Goal: Obtain resource: Obtain resource

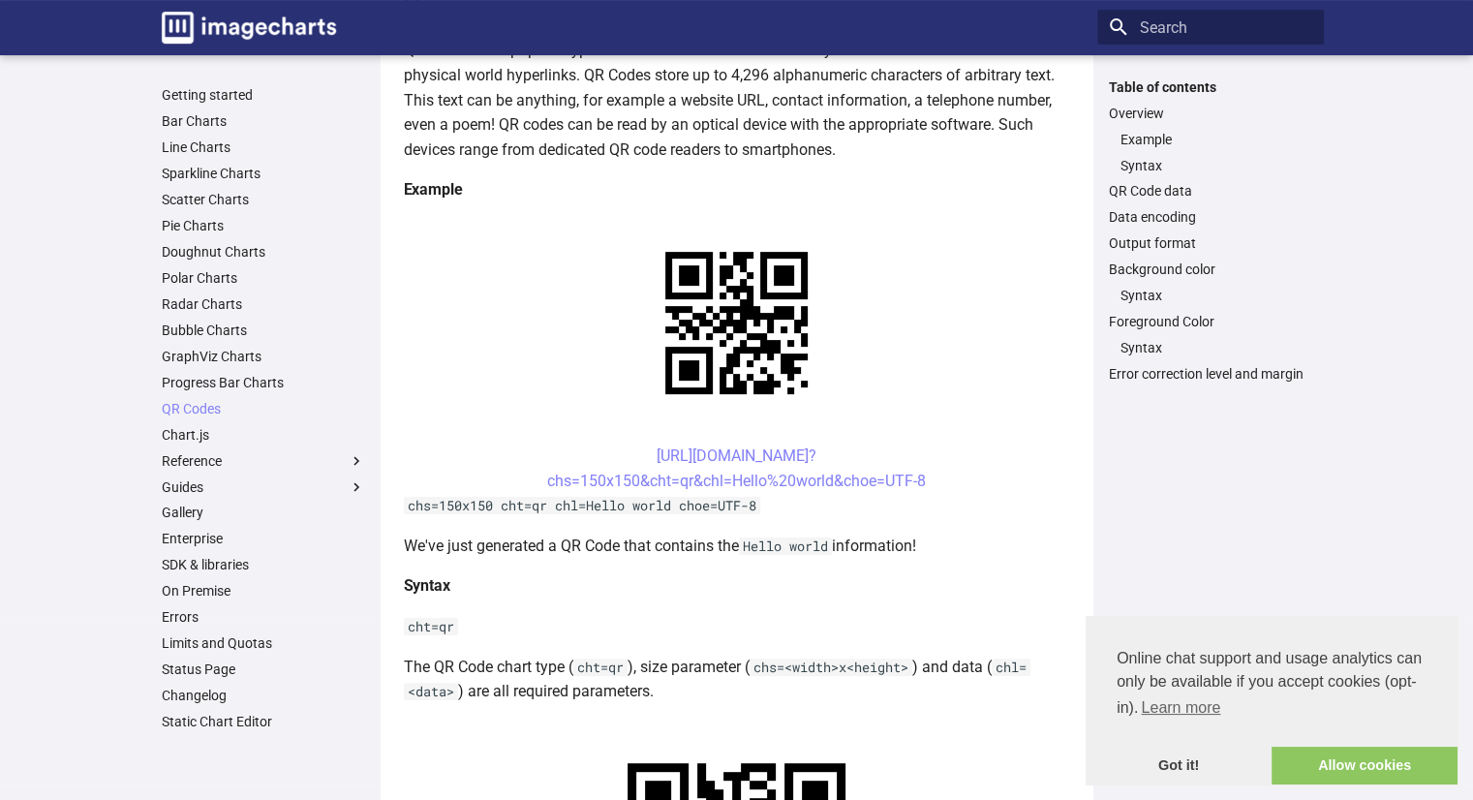
scroll to position [287, 0]
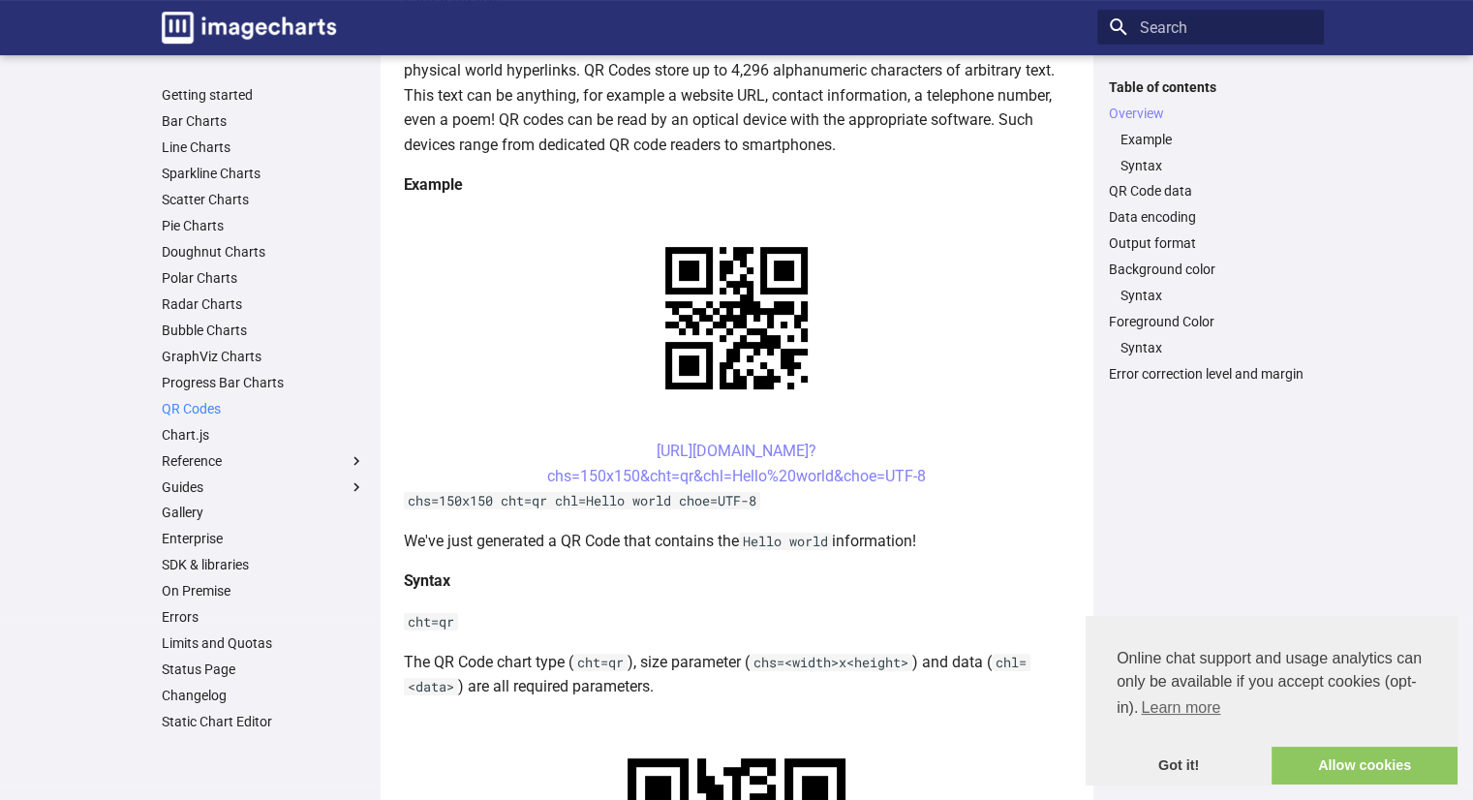
click at [200, 405] on link "QR Codes" at bounding box center [263, 408] width 203 height 17
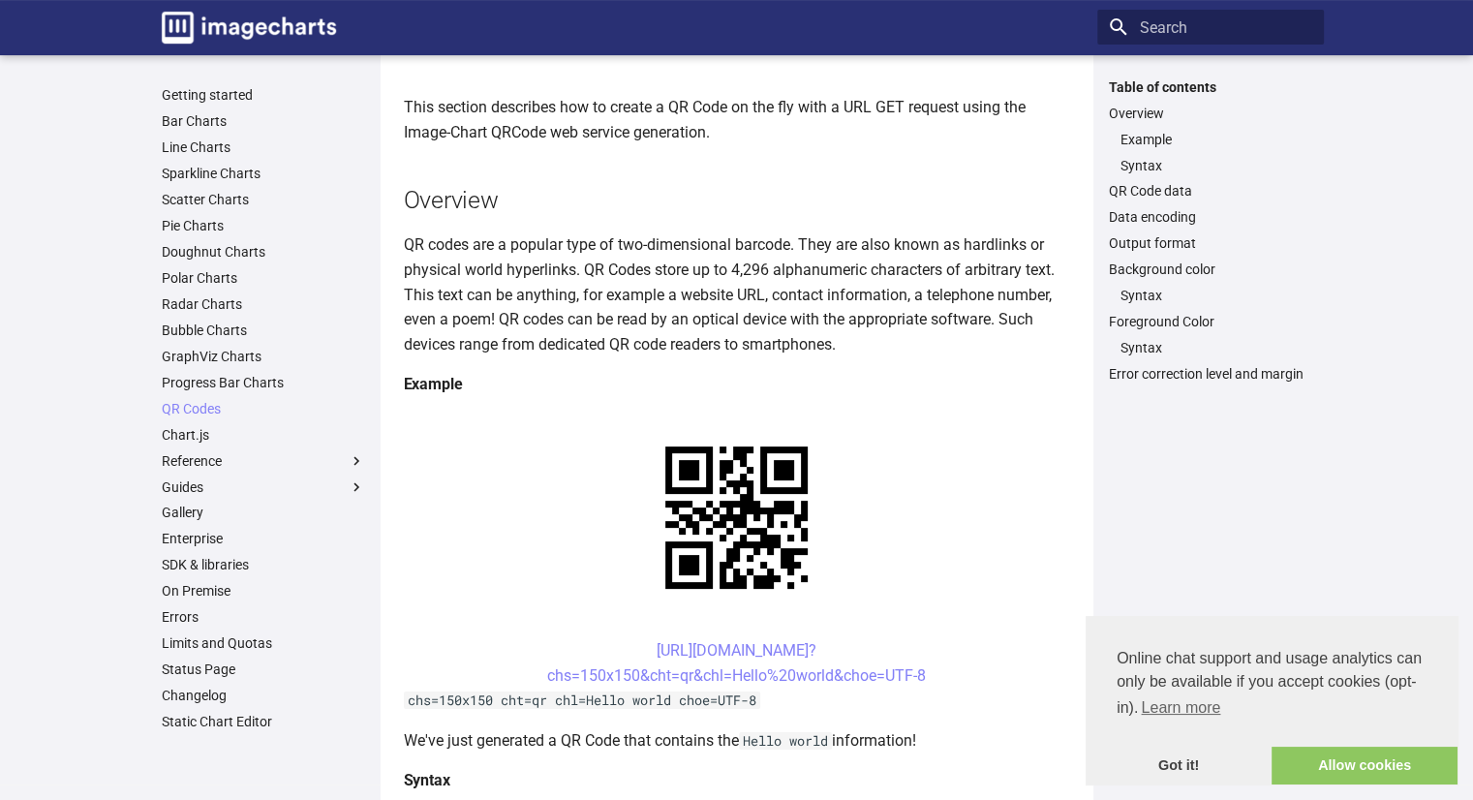
scroll to position [103, 0]
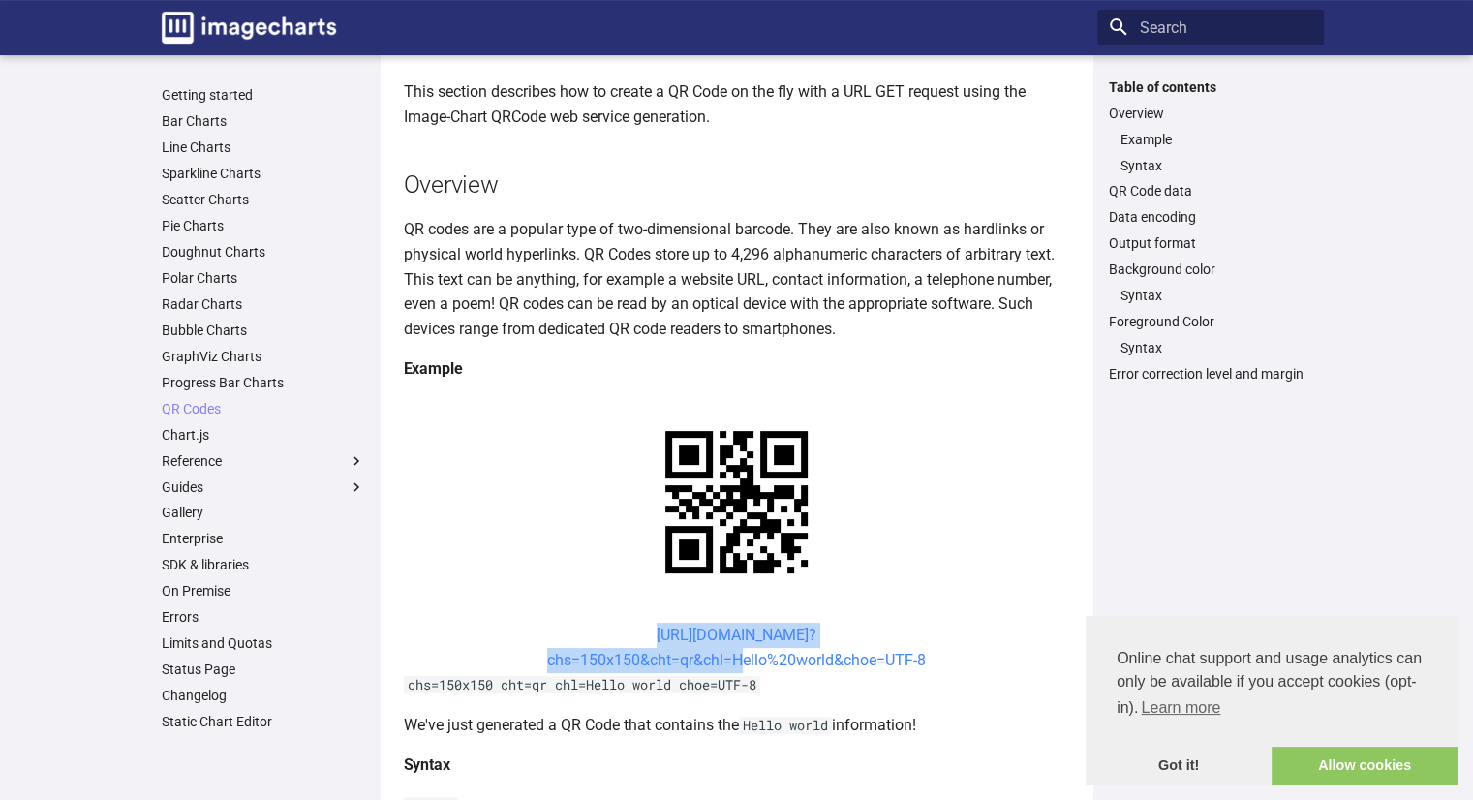
drag, startPoint x: 621, startPoint y: 442, endPoint x: 728, endPoint y: 477, distance: 113.0
click at [728, 623] on center "[URL][DOMAIN_NAME]? chs=150x150&cht=qr&chl=Hello%20world&choe=UTF-8" at bounding box center [737, 647] width 666 height 49
copy link "[URL][DOMAIN_NAME]? chs=150x150&cht=qr&chl="
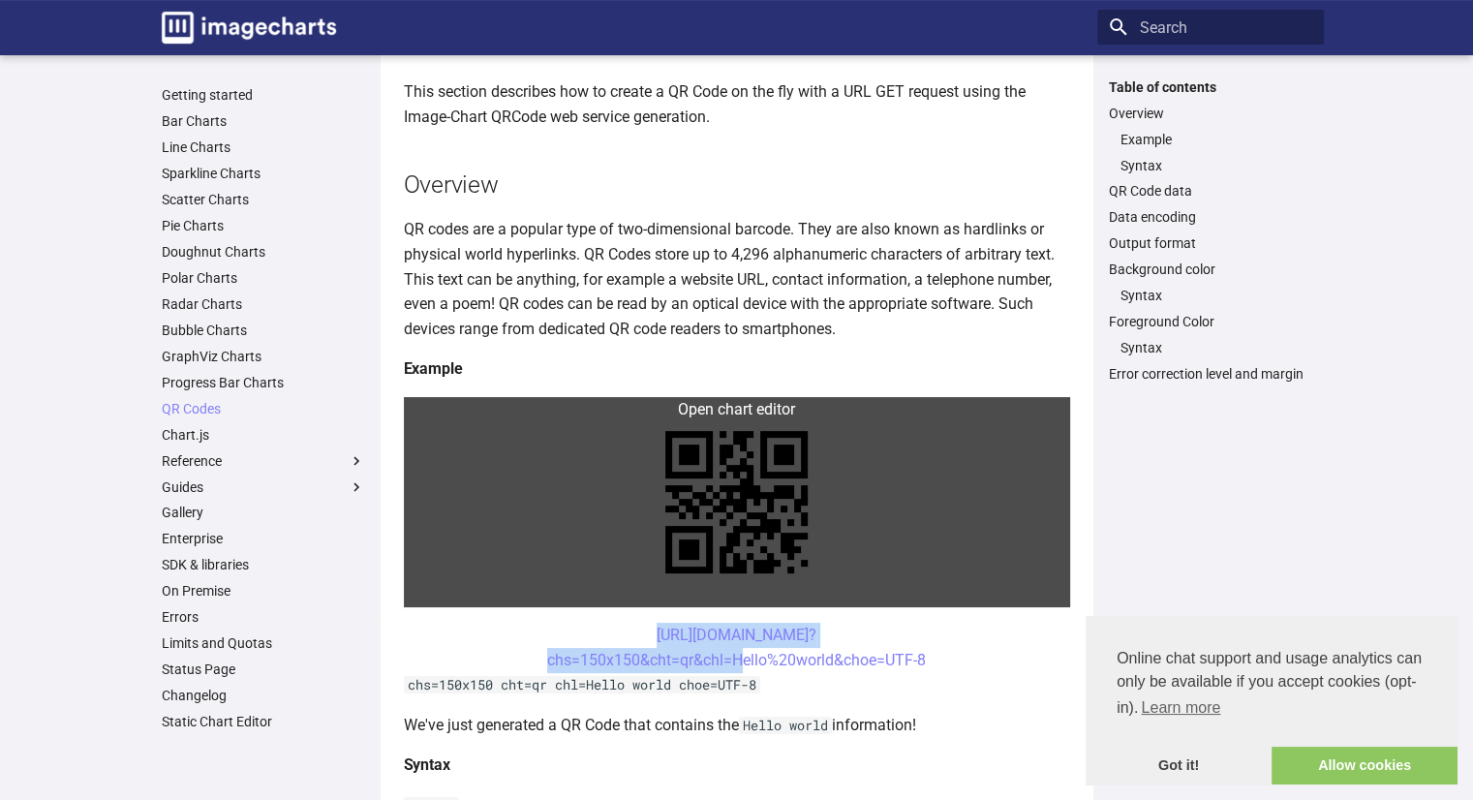
click at [601, 420] on link at bounding box center [737, 502] width 666 height 210
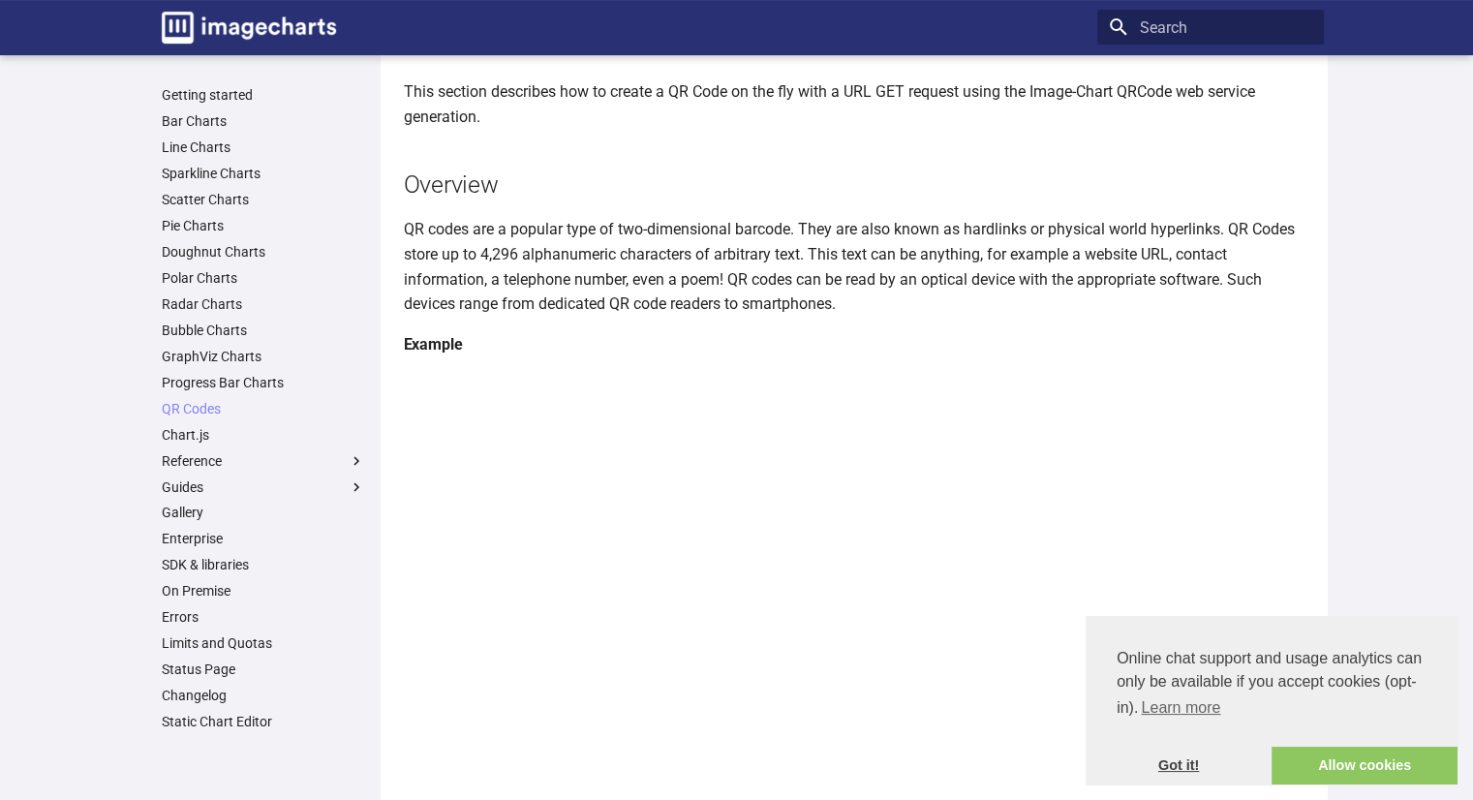
click at [1172, 776] on link "Got it!" at bounding box center [1178, 765] width 186 height 39
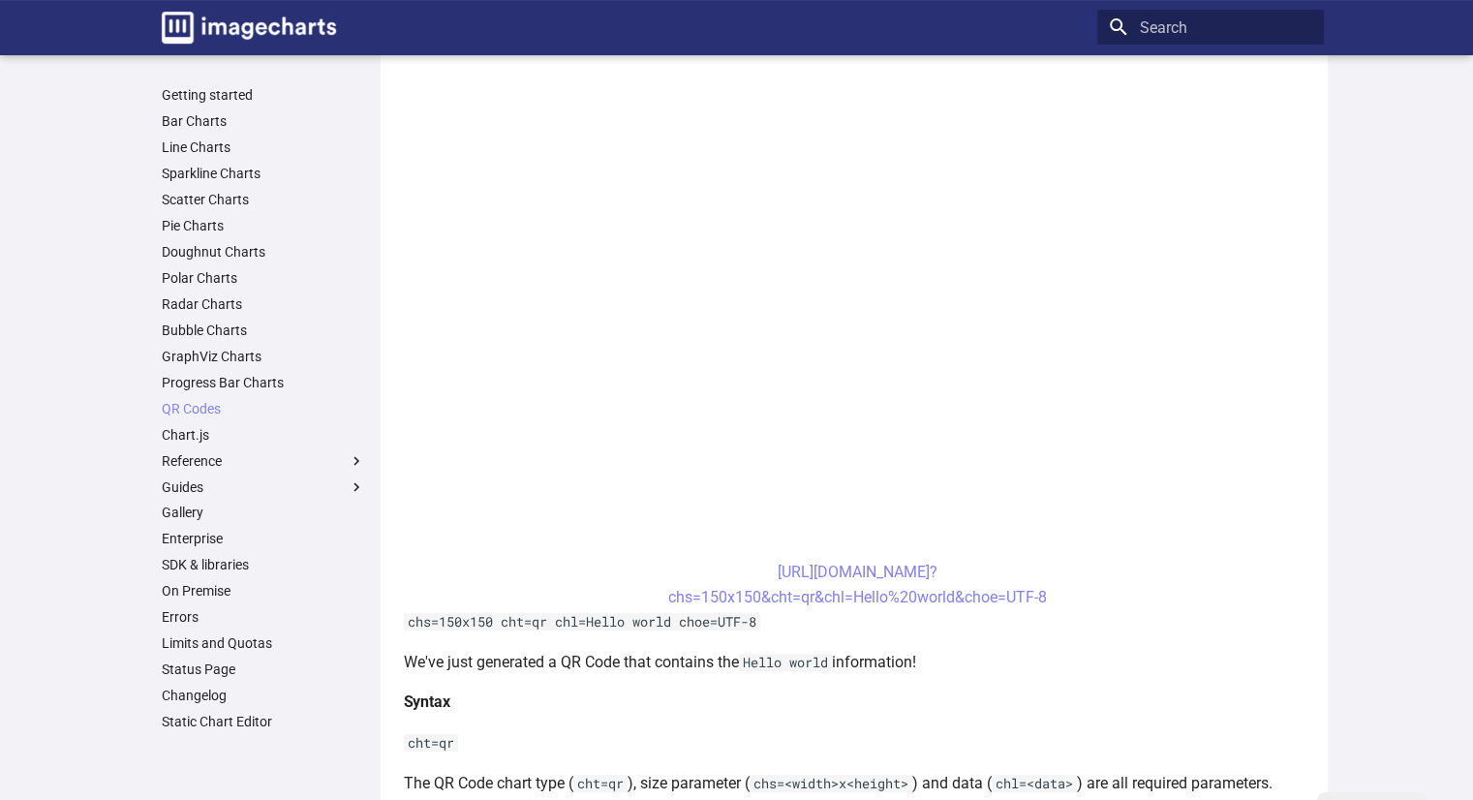
scroll to position [426, 0]
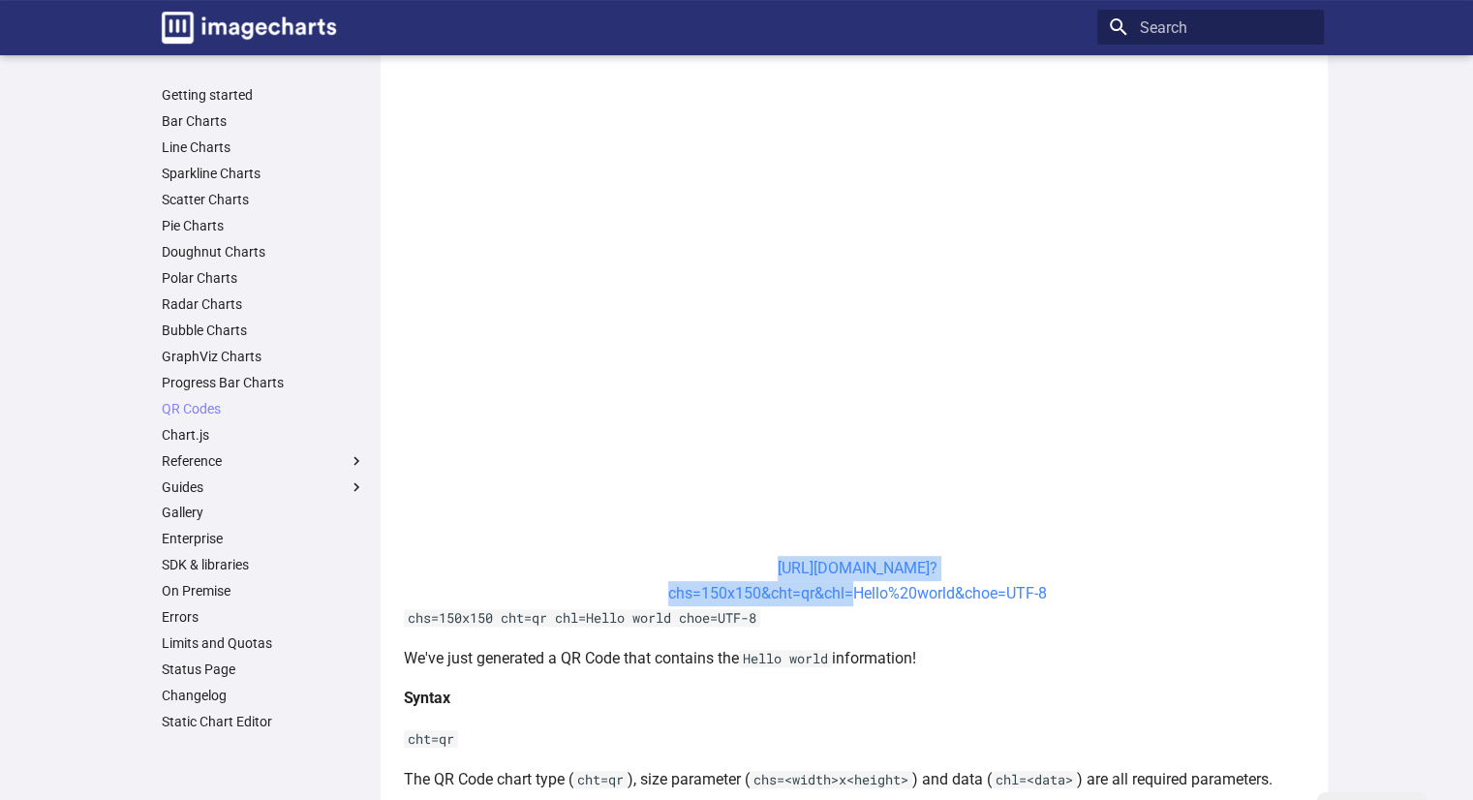
drag, startPoint x: 739, startPoint y: 563, endPoint x: 845, endPoint y: 597, distance: 112.1
click at [845, 597] on center "[URL][DOMAIN_NAME]? chs=150x150&cht=qr&chl=Hello%20world&choe=UTF-8" at bounding box center [858, 580] width 908 height 49
click at [845, 597] on link "[URL][DOMAIN_NAME]? chs=150x150&cht=qr&chl=Hello%20world&choe=UTF-8" at bounding box center [857, 581] width 379 height 44
click at [699, 563] on center "[URL][DOMAIN_NAME]? chs=150x150&cht=qr&chl=Hello%20world&choe=UTF-8" at bounding box center [858, 580] width 908 height 49
drag, startPoint x: 735, startPoint y: 559, endPoint x: 851, endPoint y: 597, distance: 122.5
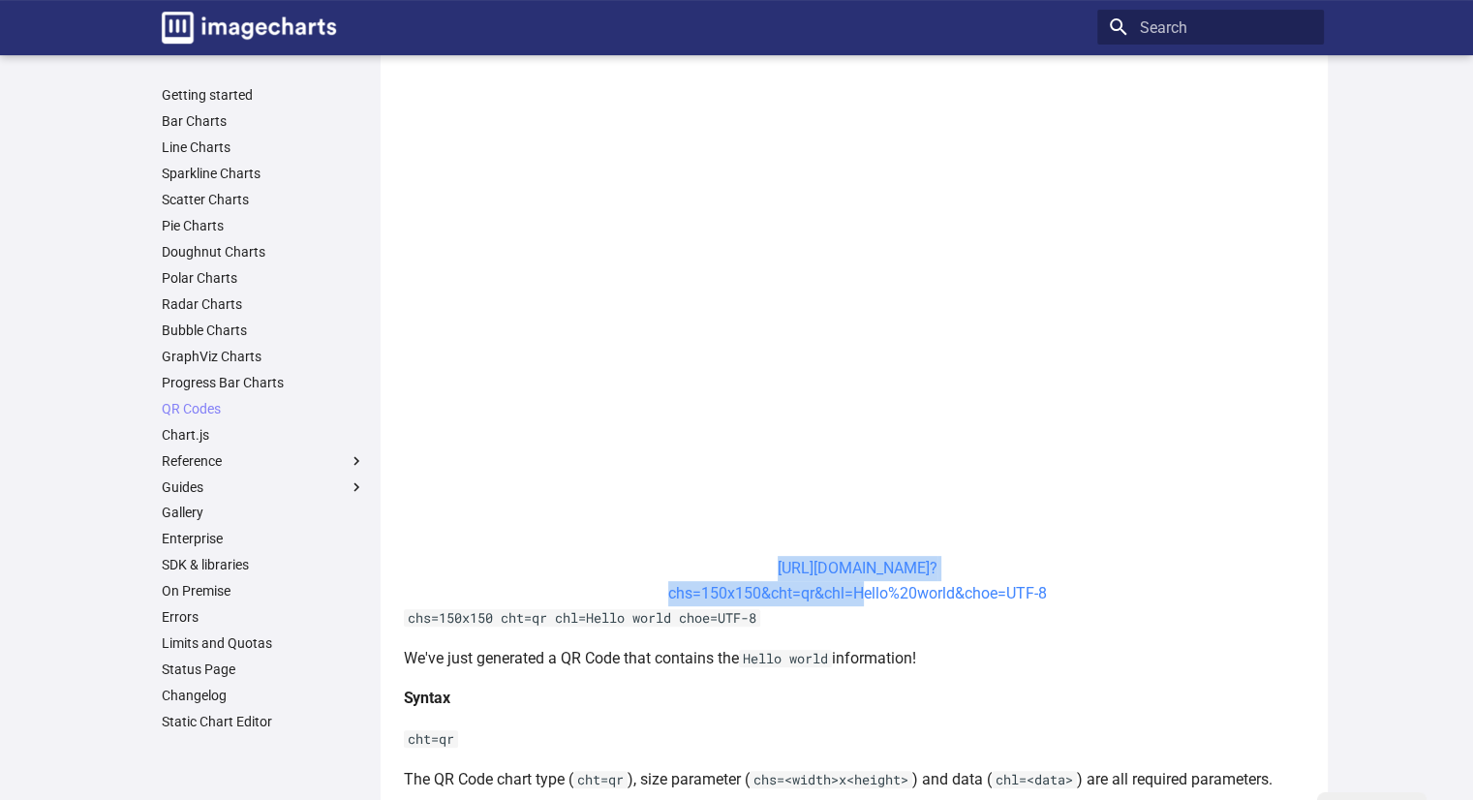
click at [851, 597] on center "https://image-charts.com/chart? chs=150x150&cht=qr&chl=Hello%20world&choe=UTF-8" at bounding box center [858, 580] width 908 height 49
copy link "https://image-charts.com/chart? chs=150x150&cht=qr&chl="
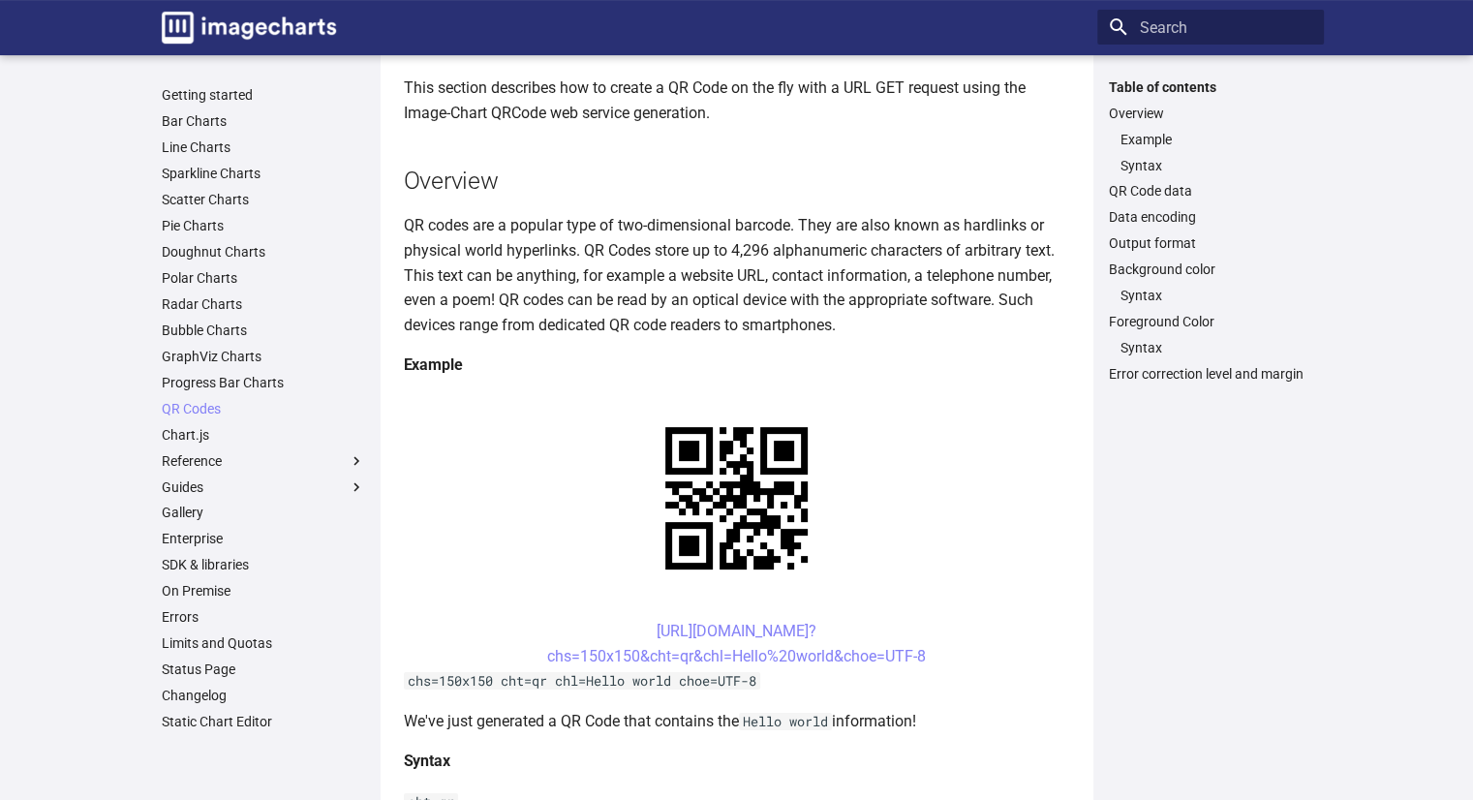
scroll to position [107, 0]
drag, startPoint x: 620, startPoint y: 621, endPoint x: 728, endPoint y: 659, distance: 115.1
click at [728, 659] on center "[URL][DOMAIN_NAME]? chs=150x150&cht=qr&chl=Hello%20world&choe=UTF-8" at bounding box center [737, 642] width 666 height 49
copy link "[URL][DOMAIN_NAME]? chs=150x150&cht=qr&chl="
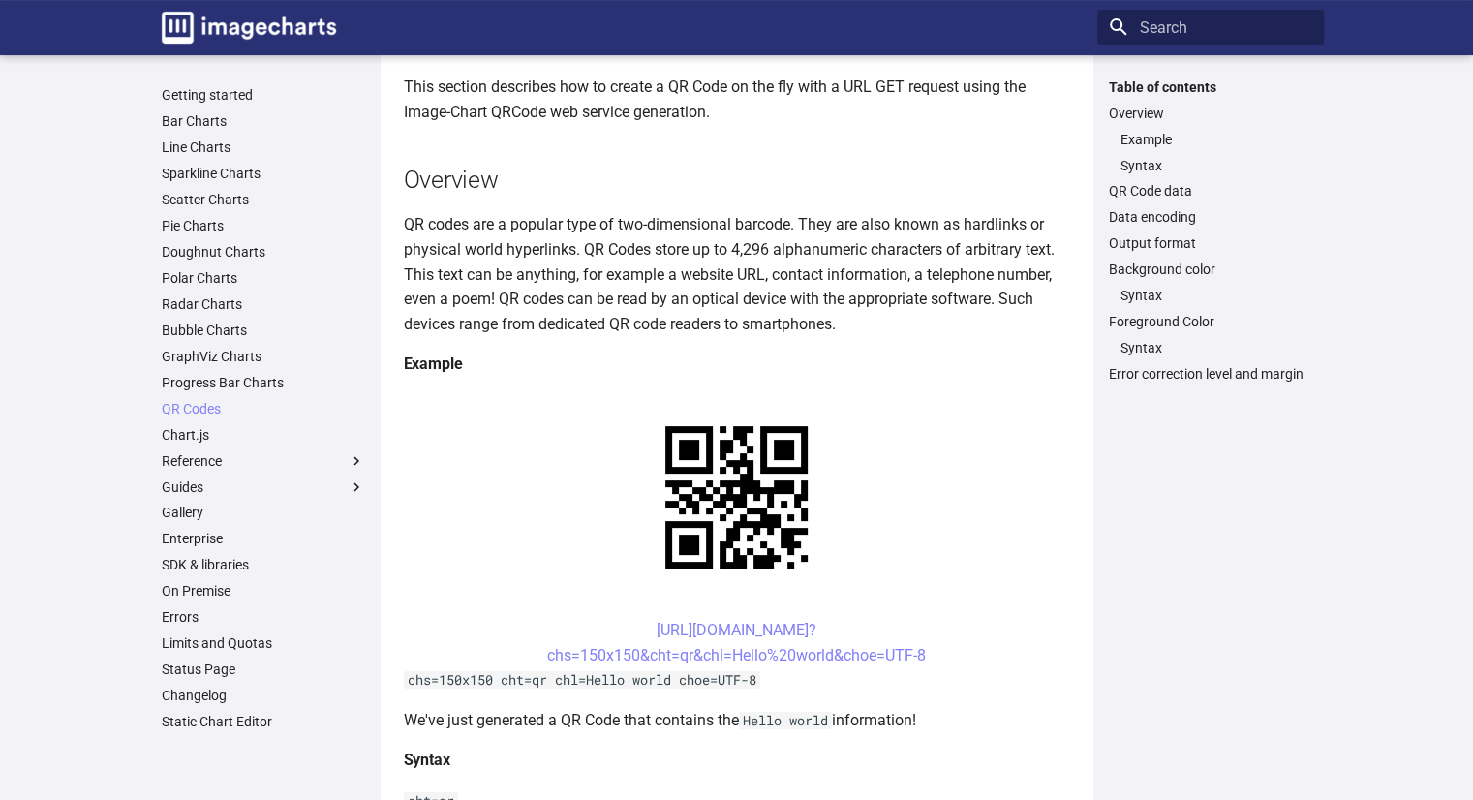
drag, startPoint x: 932, startPoint y: 662, endPoint x: 600, endPoint y: 633, distance: 333.3
click at [600, 633] on center "https://image-charts.com/chart? chs=150x150&cht=qr&chl=Hello%20world&choe=UTF-8" at bounding box center [737, 642] width 666 height 49
copy link "https://image-charts.com/chart? chs=150x150&cht=qr&chl=Hello%20world&choe=UTF-8"
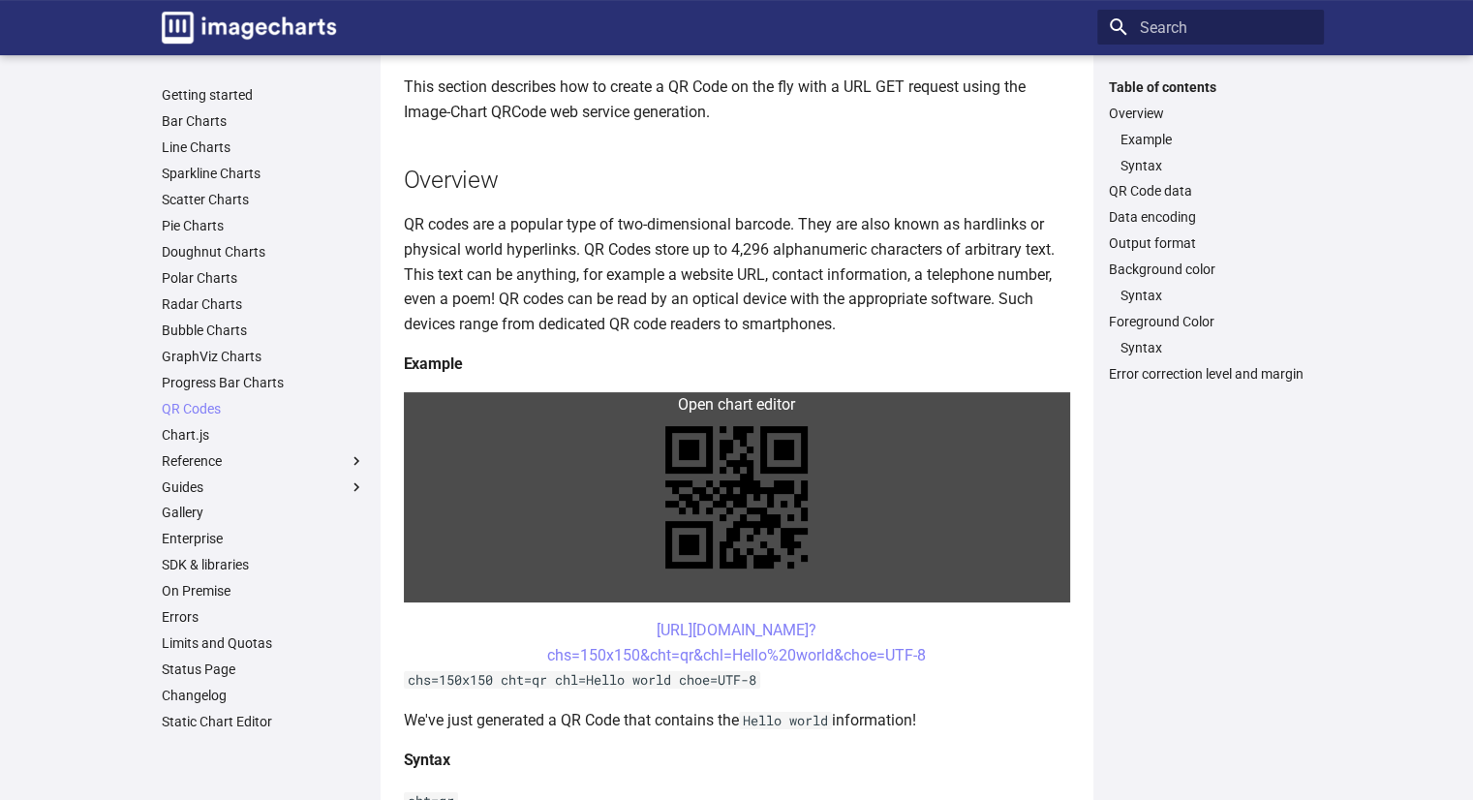
click at [853, 442] on link at bounding box center [737, 497] width 666 height 210
